Goal: Information Seeking & Learning: Learn about a topic

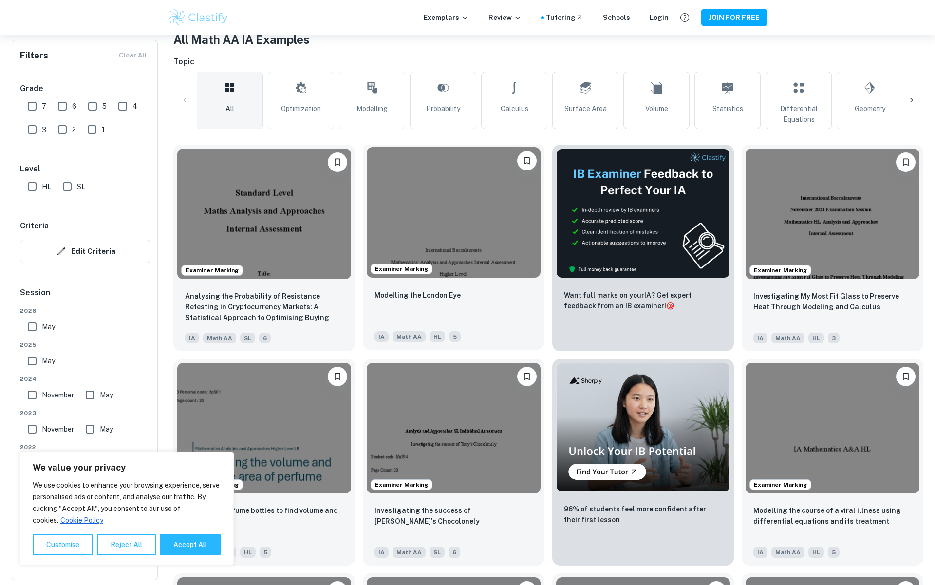
scroll to position [206, 0]
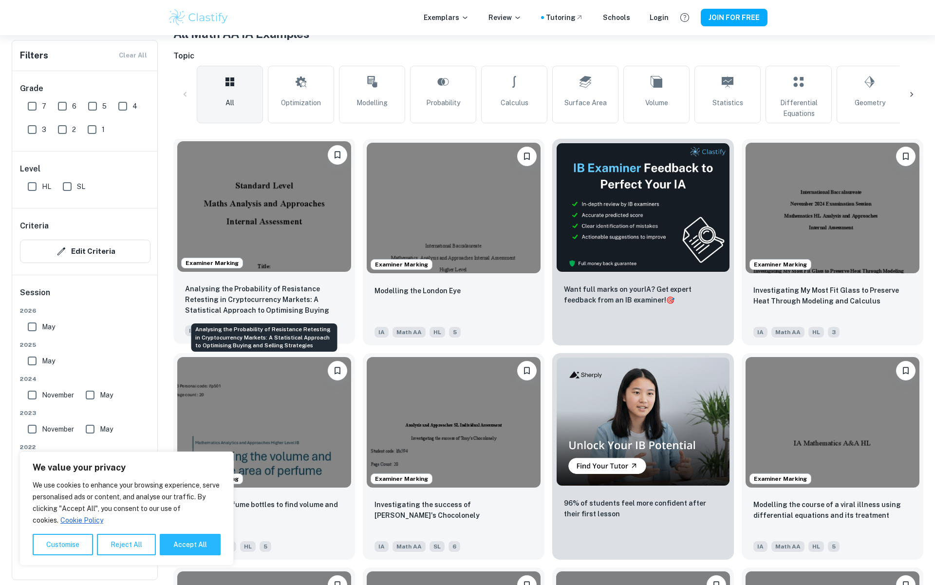
click at [307, 291] on p "Analysing the Probability of Resistance Retesting in Cryptocurrency Markets: A …" at bounding box center [264, 299] width 158 height 33
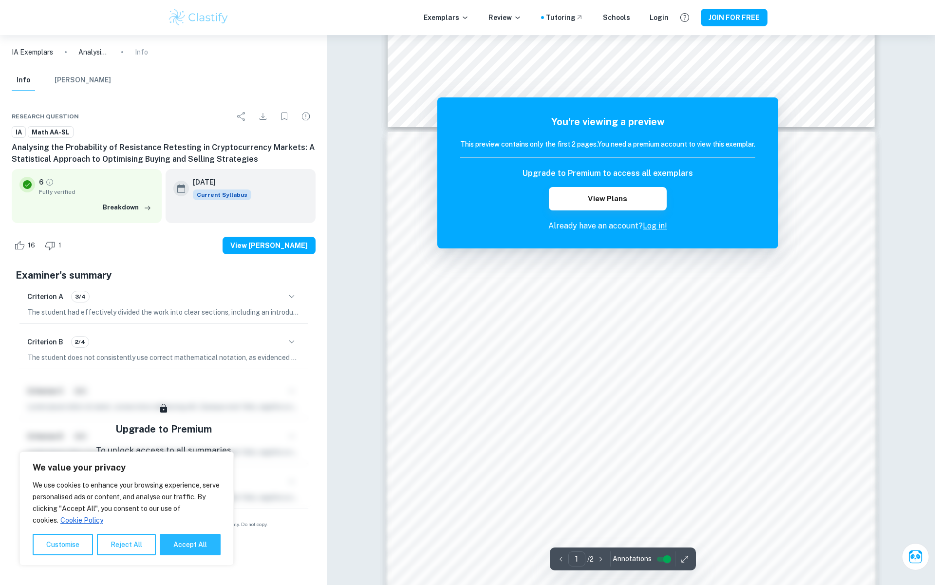
scroll to position [909, 0]
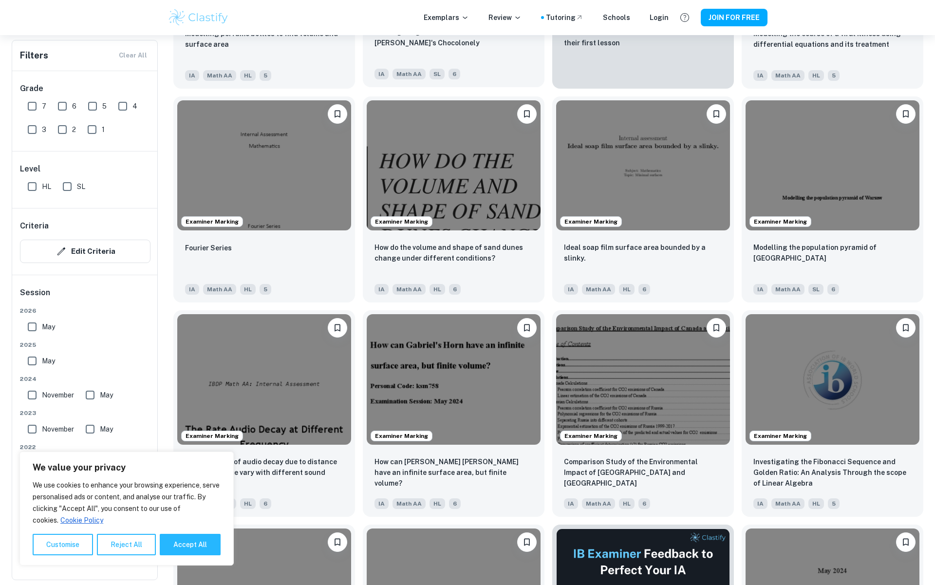
scroll to position [688, 0]
